Goal: Information Seeking & Learning: Learn about a topic

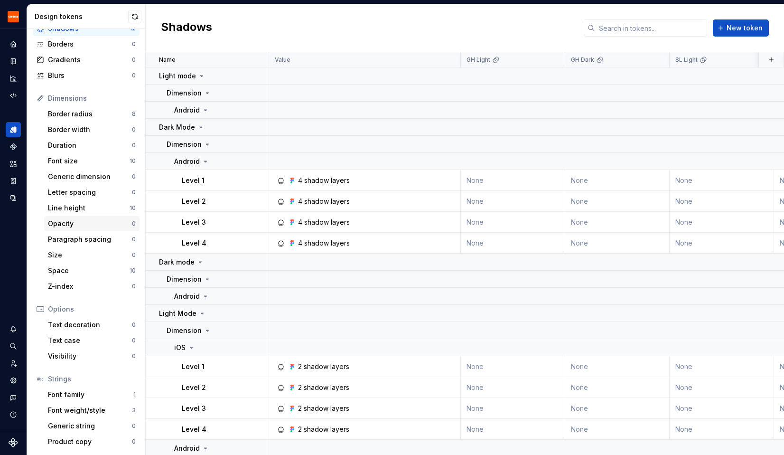
scroll to position [60, 0]
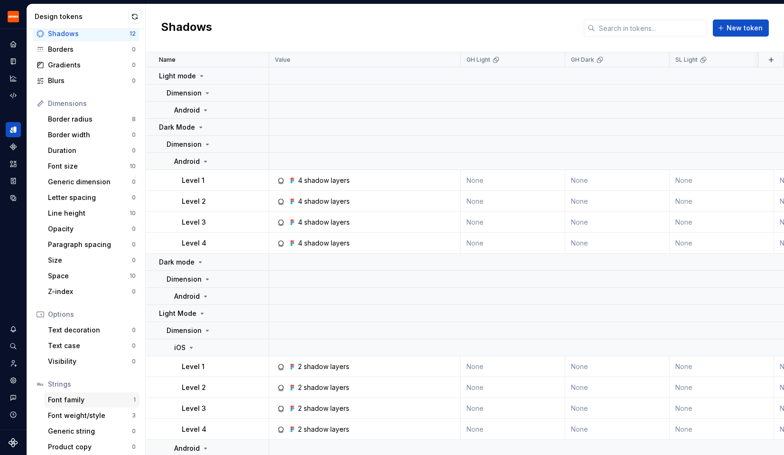
click at [86, 395] on div "Font family" at bounding box center [90, 399] width 85 height 9
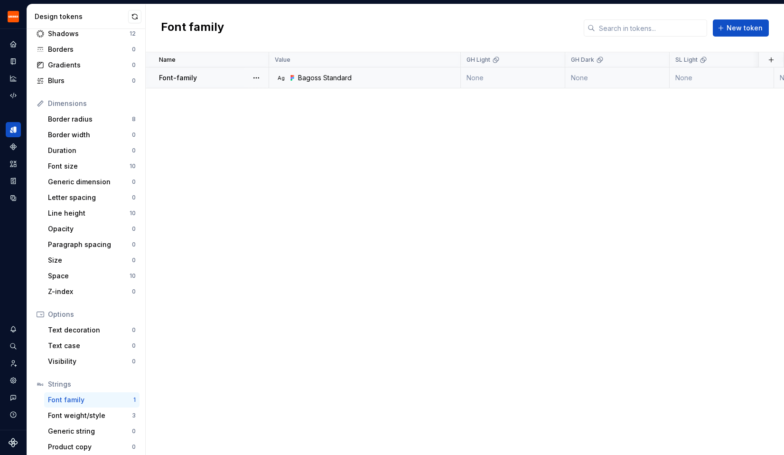
click at [209, 78] on div "Font-family" at bounding box center [213, 77] width 109 height 9
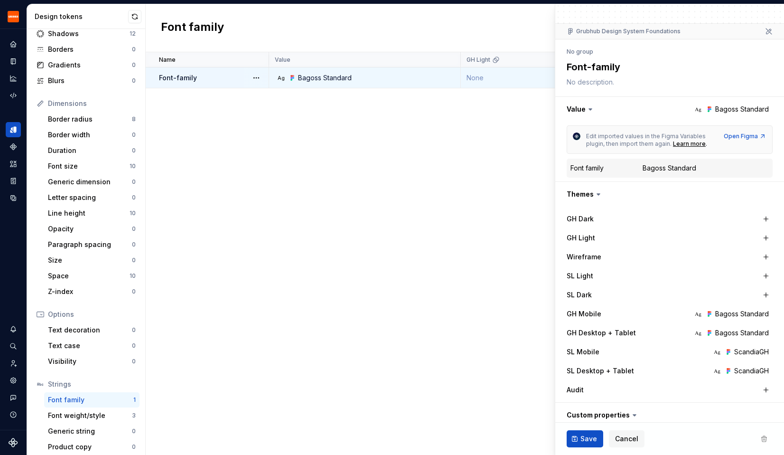
scroll to position [127, 0]
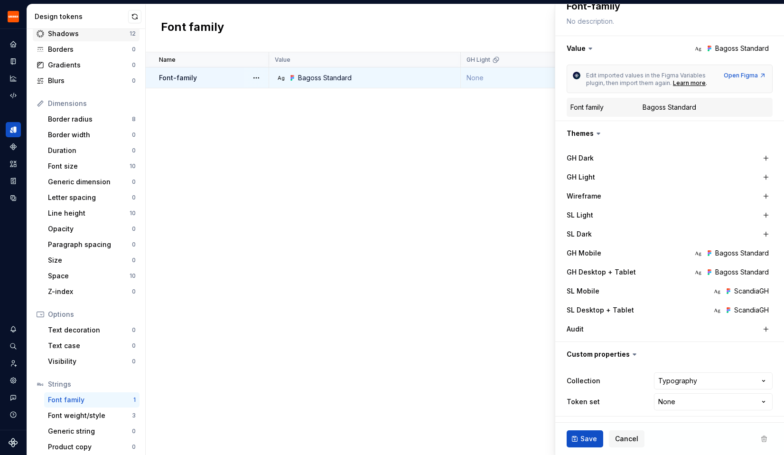
click at [85, 36] on div "Shadows" at bounding box center [89, 33] width 82 height 9
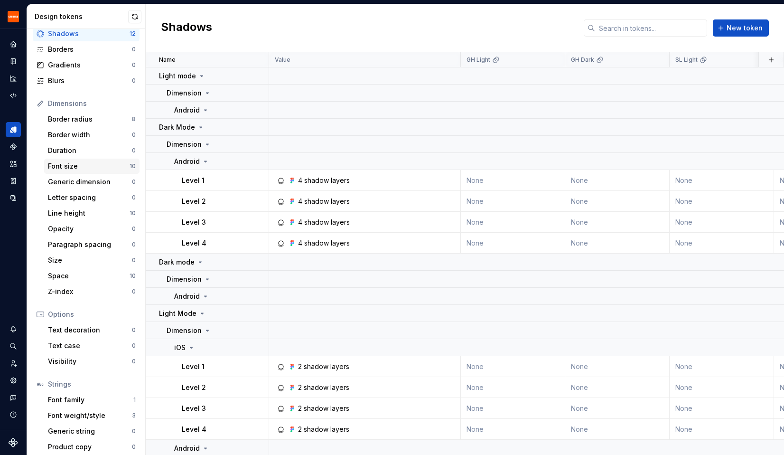
click at [102, 166] on div "Font size" at bounding box center [89, 165] width 82 height 9
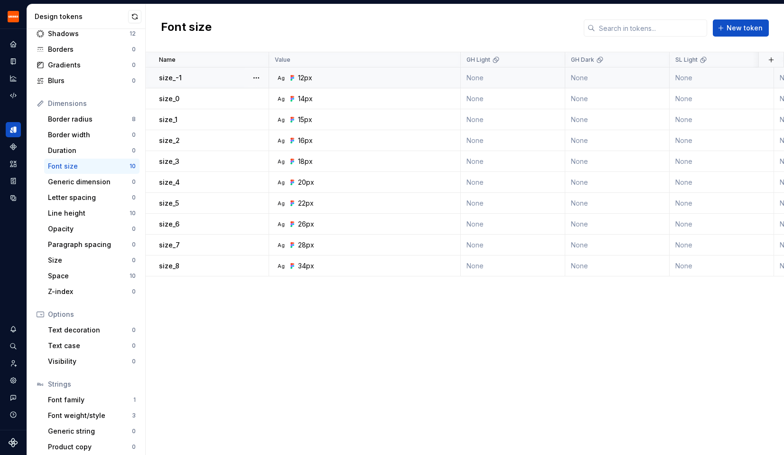
click at [437, 82] on div "Ag 12px" at bounding box center [367, 77] width 185 height 9
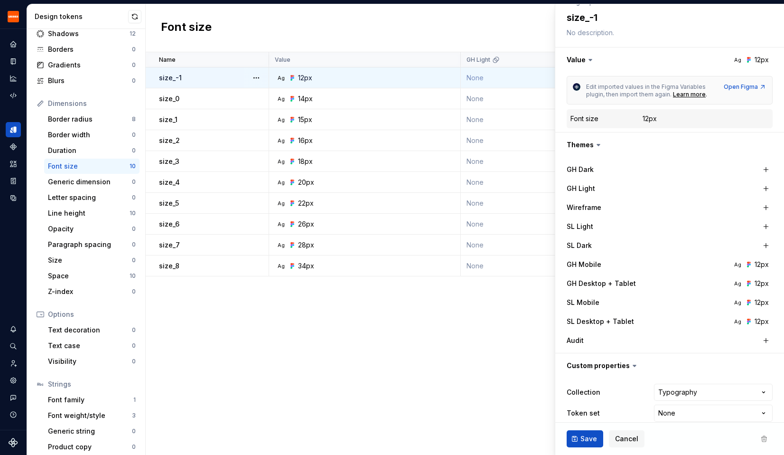
scroll to position [116, 0]
click at [89, 395] on div "Font family" at bounding box center [90, 399] width 85 height 9
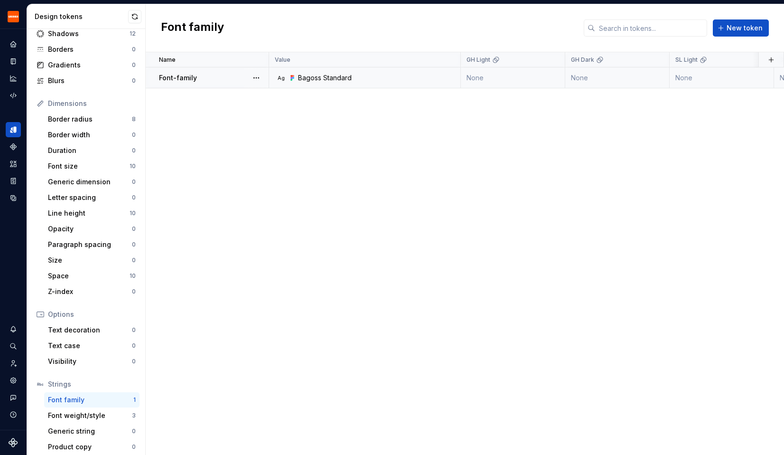
click at [427, 83] on td "Ag Bagoss Standard" at bounding box center [365, 77] width 192 height 21
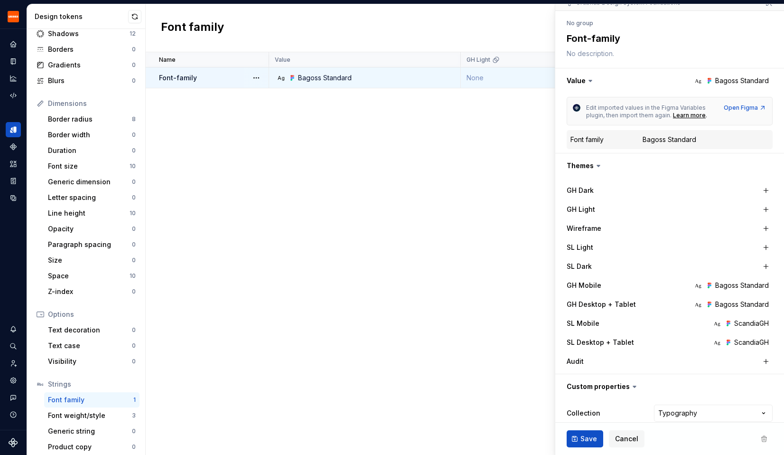
scroll to position [127, 0]
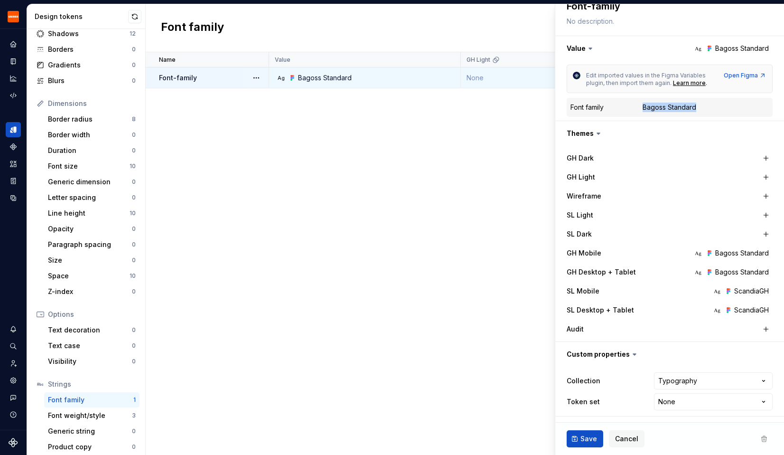
drag, startPoint x: 697, startPoint y: 106, endPoint x: 643, endPoint y: 106, distance: 54.1
click at [643, 106] on dd "Bagoss Standard" at bounding box center [706, 107] width 126 height 9
type textarea "*"
